Goal: Task Accomplishment & Management: Manage account settings

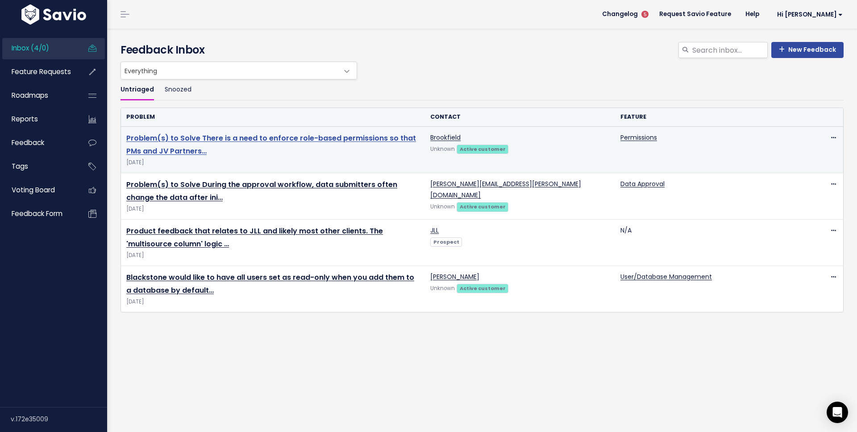
click at [385, 138] on link "Problem(s) to Solve There is a need to enforce role-based permissions so that P…" at bounding box center [271, 144] width 290 height 23
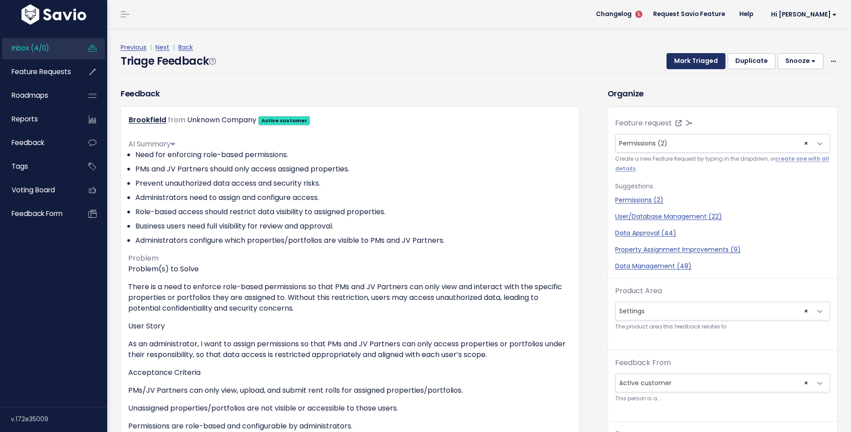
click at [697, 61] on button "Mark Triaged" at bounding box center [695, 61] width 59 height 16
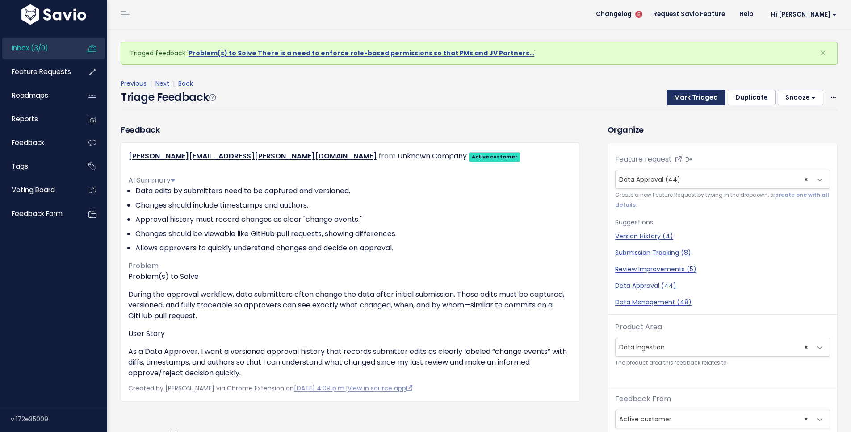
click at [681, 100] on button "Mark Triaged" at bounding box center [695, 98] width 59 height 16
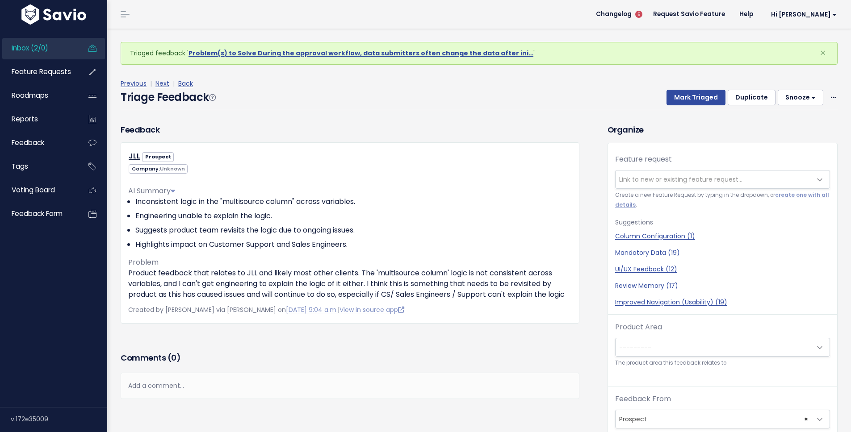
click at [57, 54] on link "Inbox (2/0)" at bounding box center [38, 48] width 72 height 21
